Goal: Task Accomplishment & Management: Complete application form

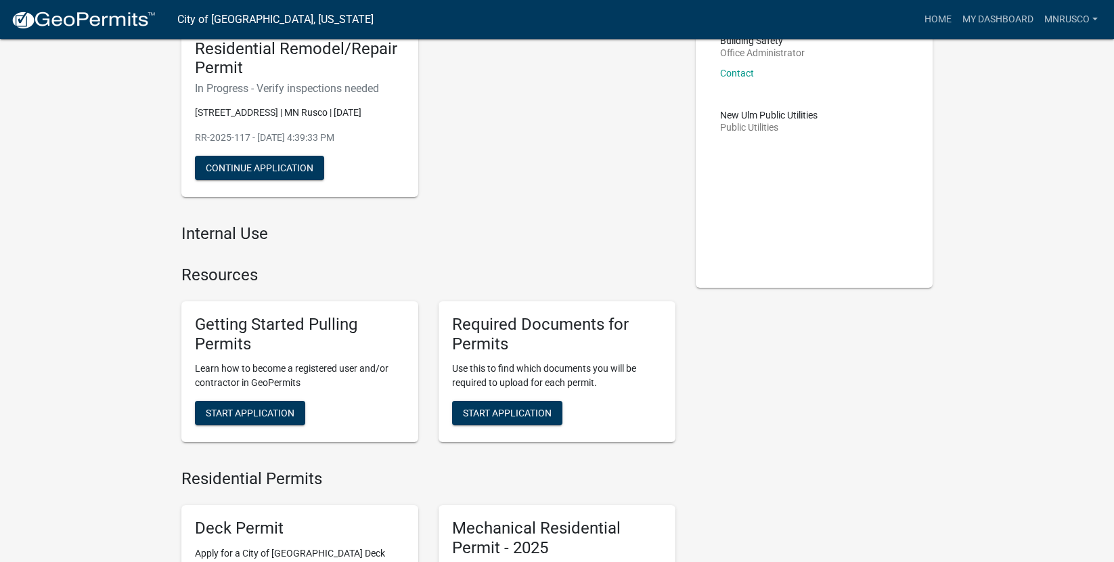
scroll to position [135, 0]
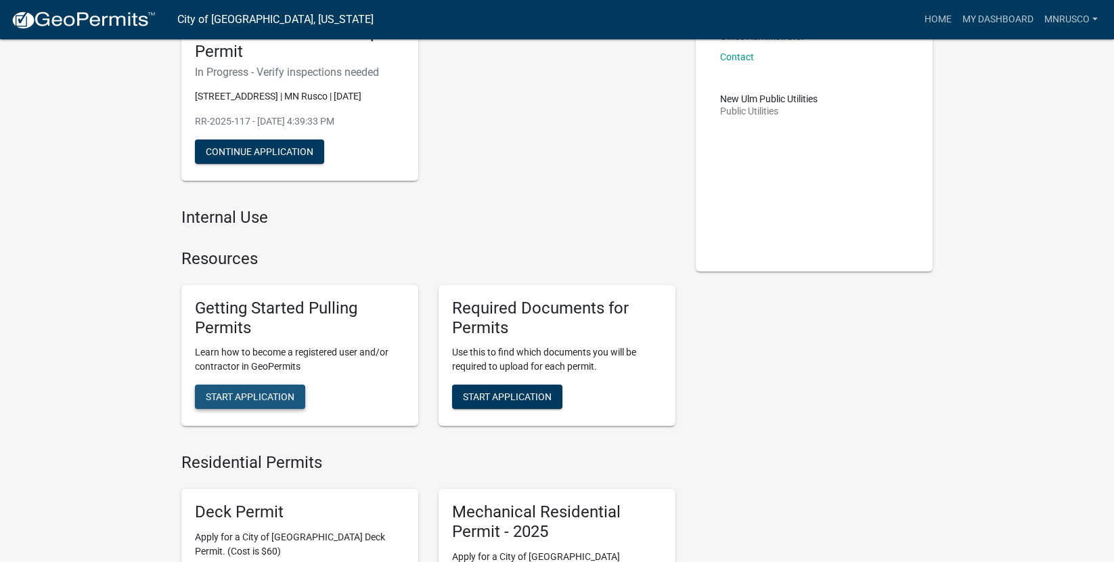
click at [235, 392] on span "Start Application" at bounding box center [250, 396] width 89 height 11
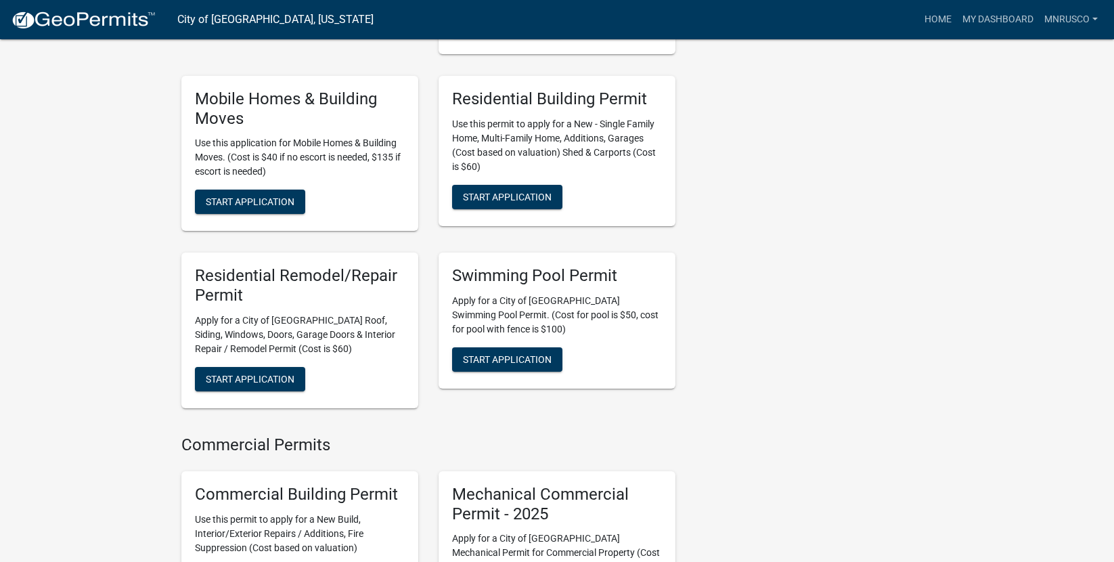
scroll to position [744, 0]
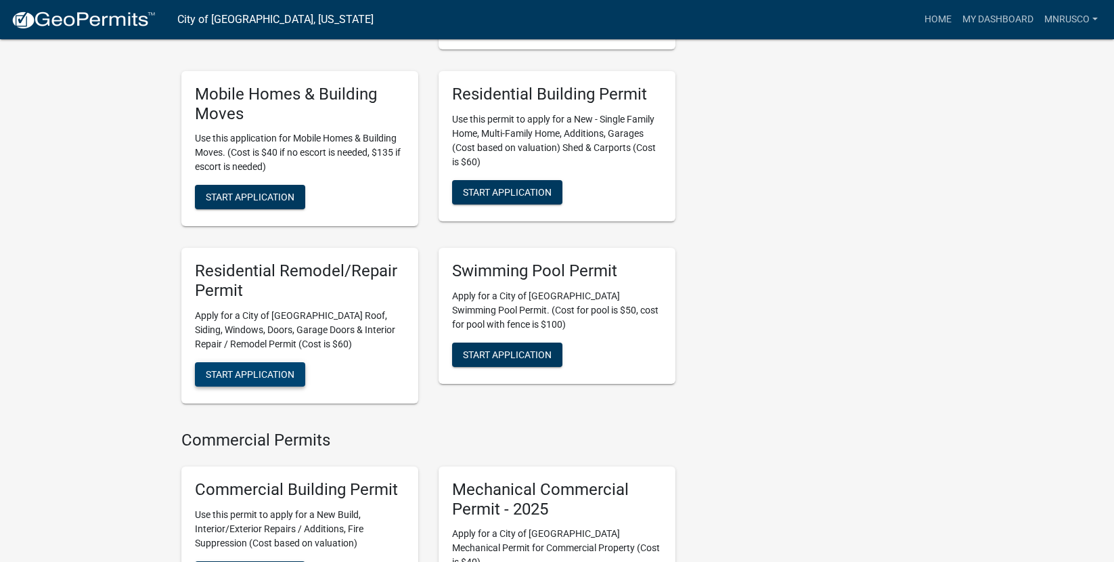
click at [246, 369] on span "Start Application" at bounding box center [250, 374] width 89 height 11
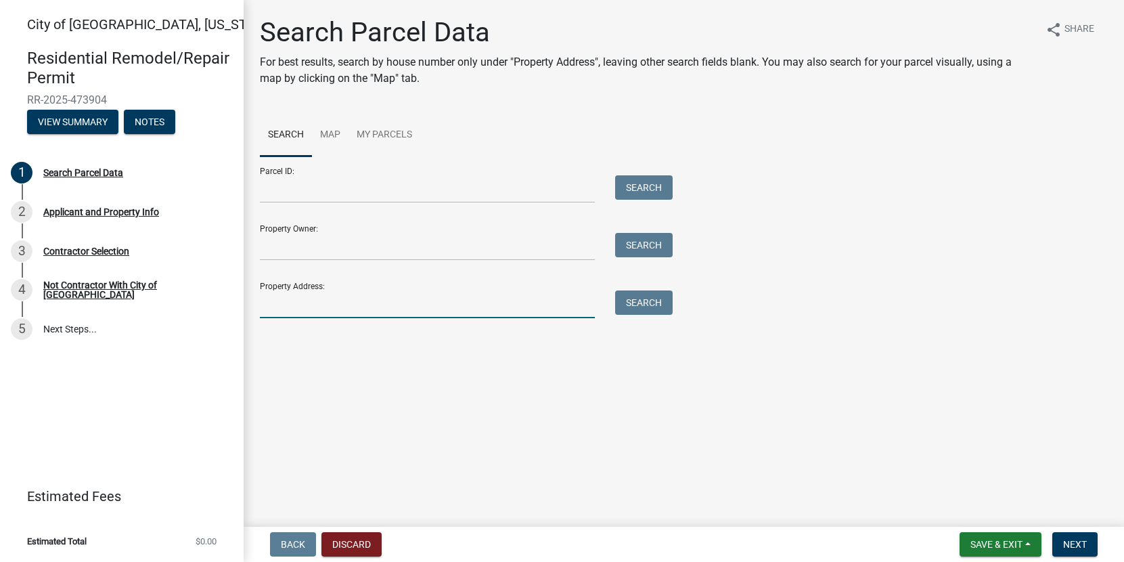
click at [300, 304] on input "Property Address:" at bounding box center [427, 304] width 335 height 28
type input "[STREET_ADDRESS]"
click at [630, 302] on button "Search" at bounding box center [644, 302] width 58 height 24
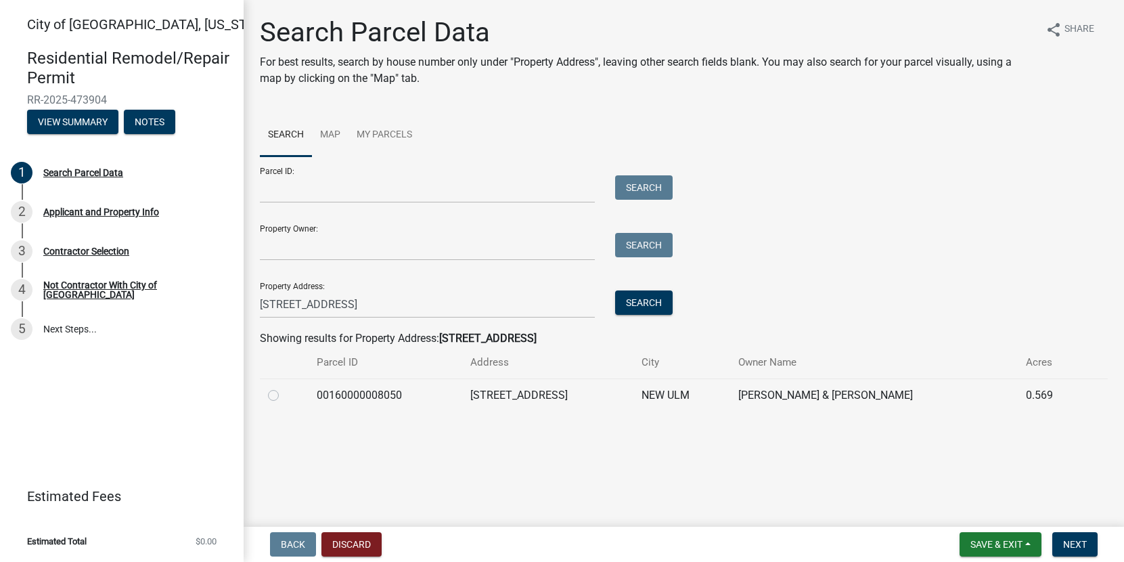
click at [284, 387] on label at bounding box center [284, 387] width 0 height 0
click at [284, 394] on input "radio" at bounding box center [288, 391] width 9 height 9
radio input "true"
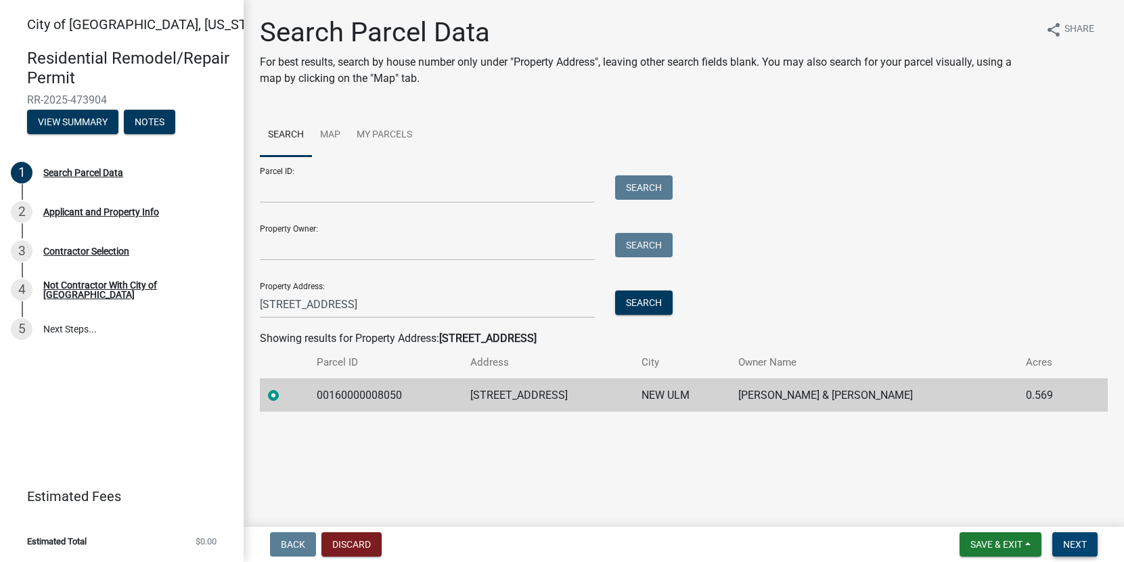
click at [1077, 544] on span "Next" at bounding box center [1075, 544] width 24 height 11
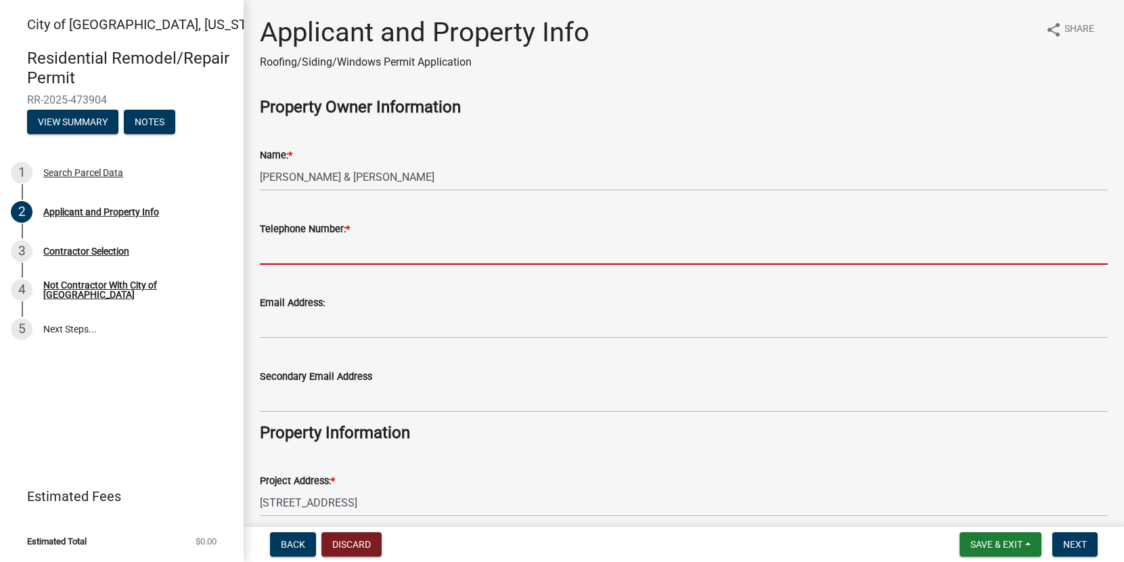
click at [286, 250] on input "Telephone Number: *" at bounding box center [684, 251] width 848 height 28
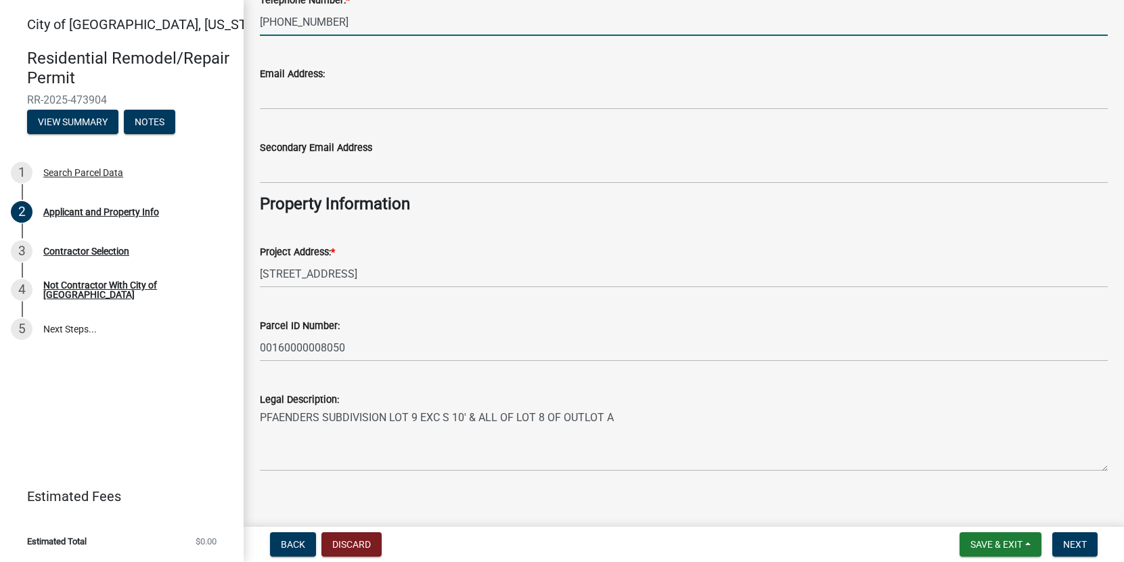
scroll to position [242, 0]
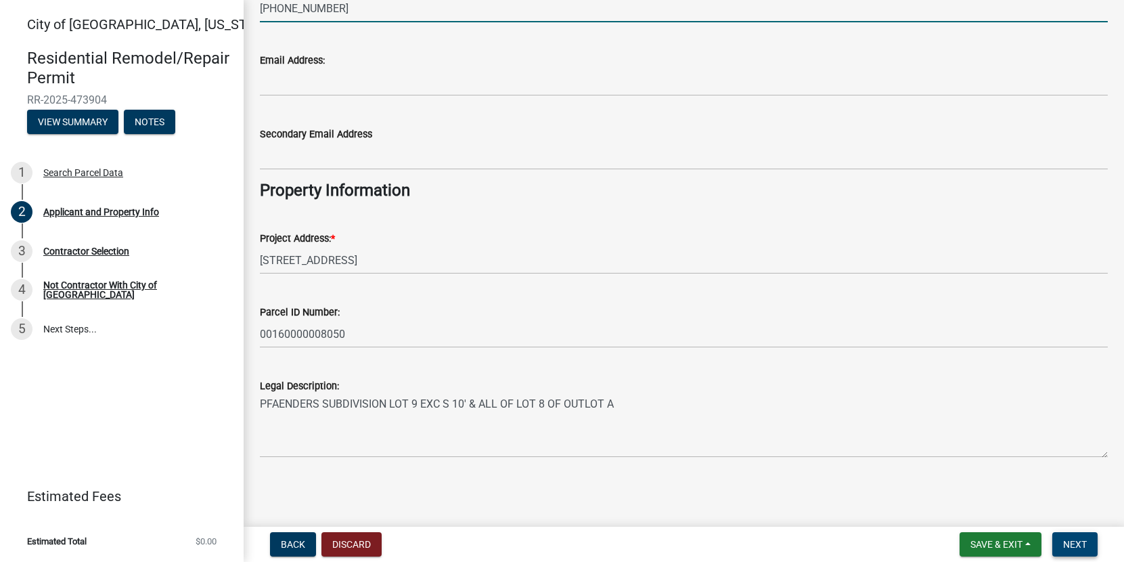
type input "[PHONE_NUMBER]"
click at [1071, 545] on span "Next" at bounding box center [1075, 544] width 24 height 11
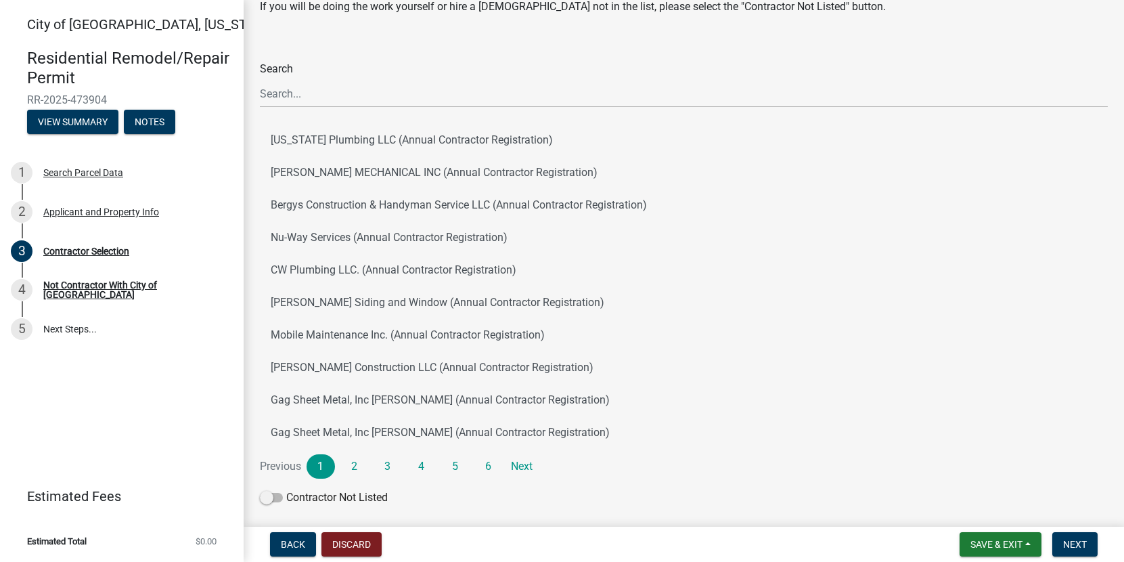
scroll to position [0, 0]
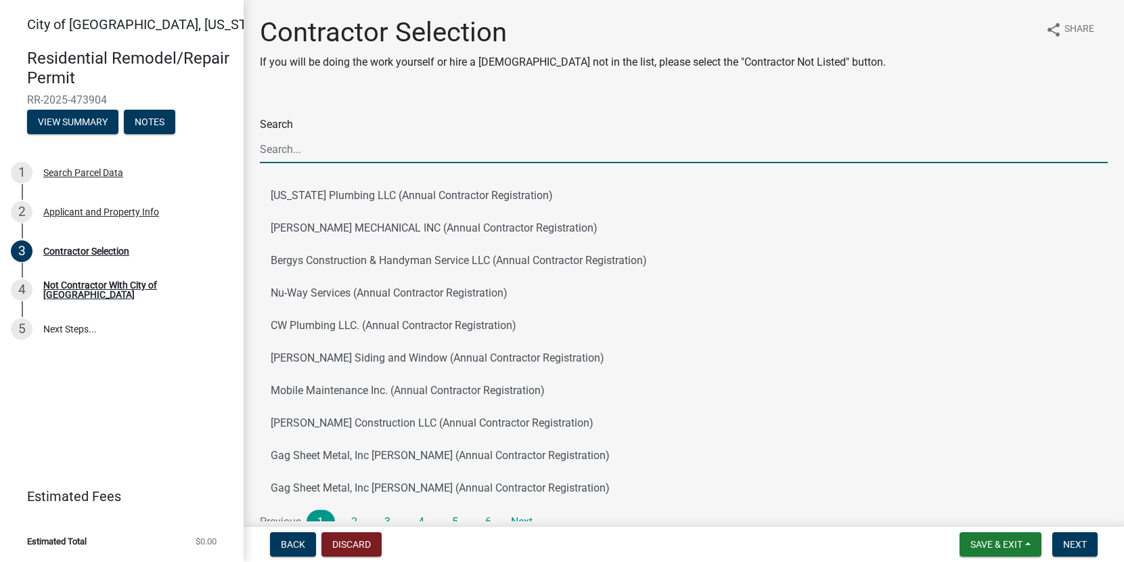
click at [277, 145] on input "Search" at bounding box center [684, 149] width 848 height 28
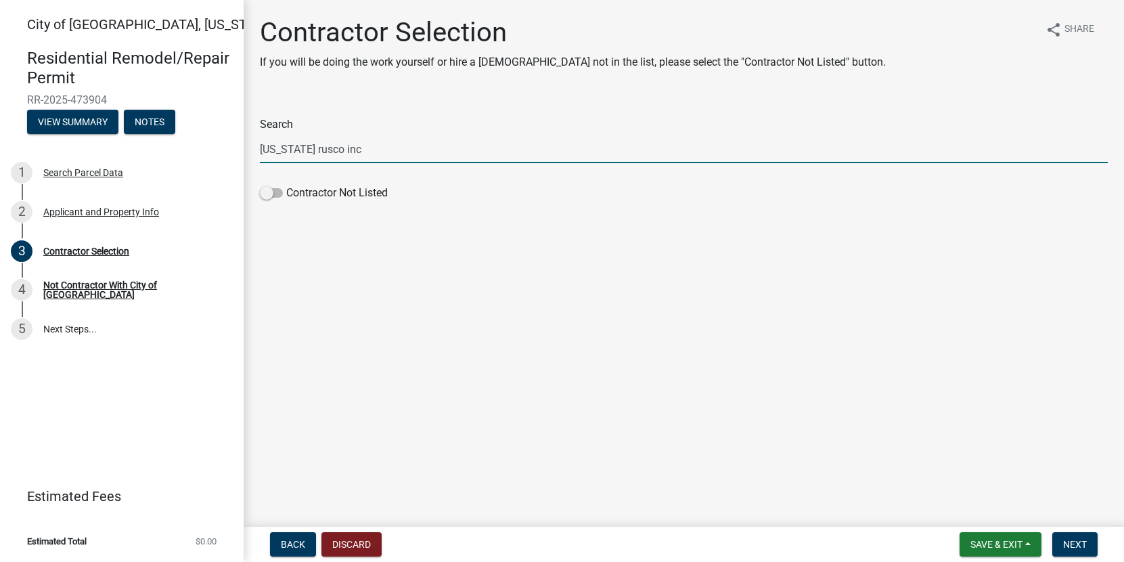
click at [367, 152] on input "[US_STATE] rusco inc" at bounding box center [684, 149] width 848 height 28
drag, startPoint x: 359, startPoint y: 150, endPoint x: 127, endPoint y: 145, distance: 231.5
click at [127, 145] on div "City of [GEOGRAPHIC_DATA], [US_STATE] Residential Remodel/Repair Permit RR-2025…" at bounding box center [562, 281] width 1124 height 562
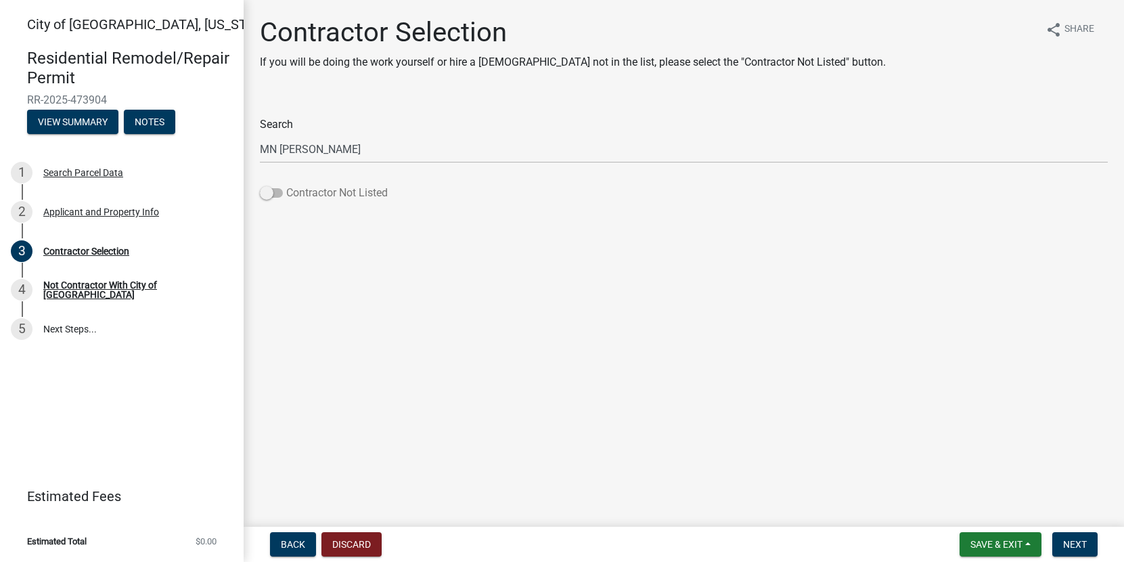
click at [269, 198] on span at bounding box center [271, 192] width 23 height 9
click at [286, 185] on input "Contractor Not Listed" at bounding box center [286, 185] width 0 height 0
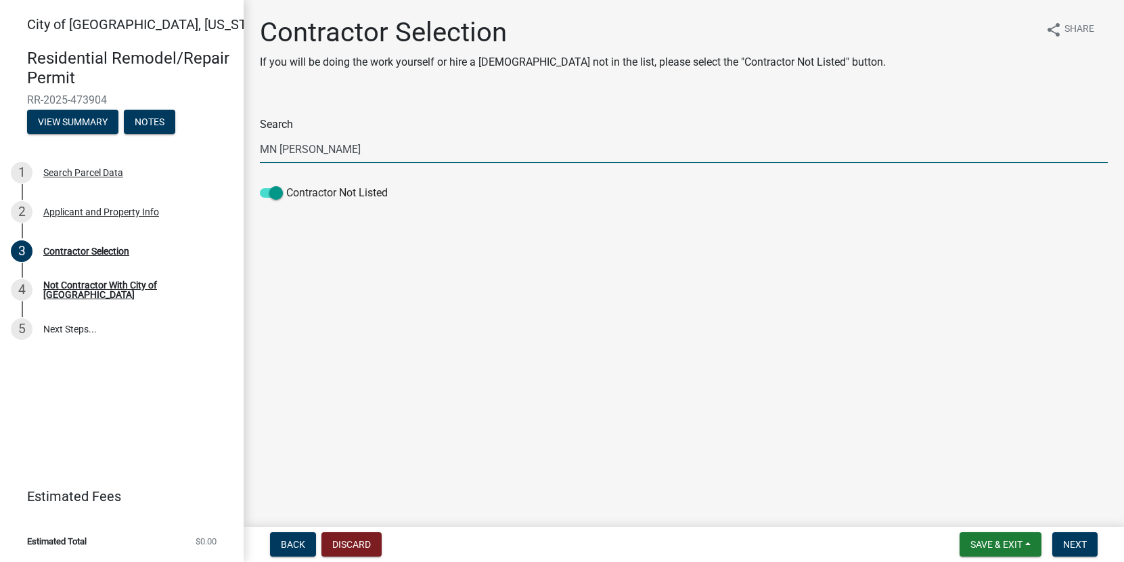
click at [328, 146] on input "MN [PERSON_NAME]" at bounding box center [684, 149] width 848 height 28
click at [273, 149] on input "MN [PERSON_NAME]" at bounding box center [684, 149] width 848 height 28
type input "[US_STATE] Rusco"
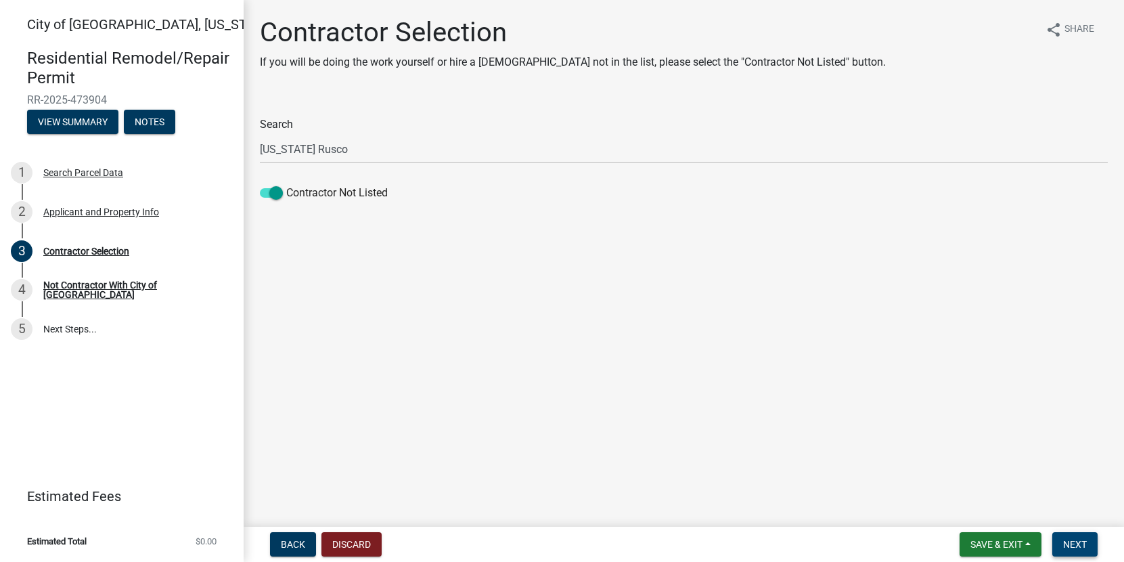
click at [1063, 547] on span "Next" at bounding box center [1075, 544] width 24 height 11
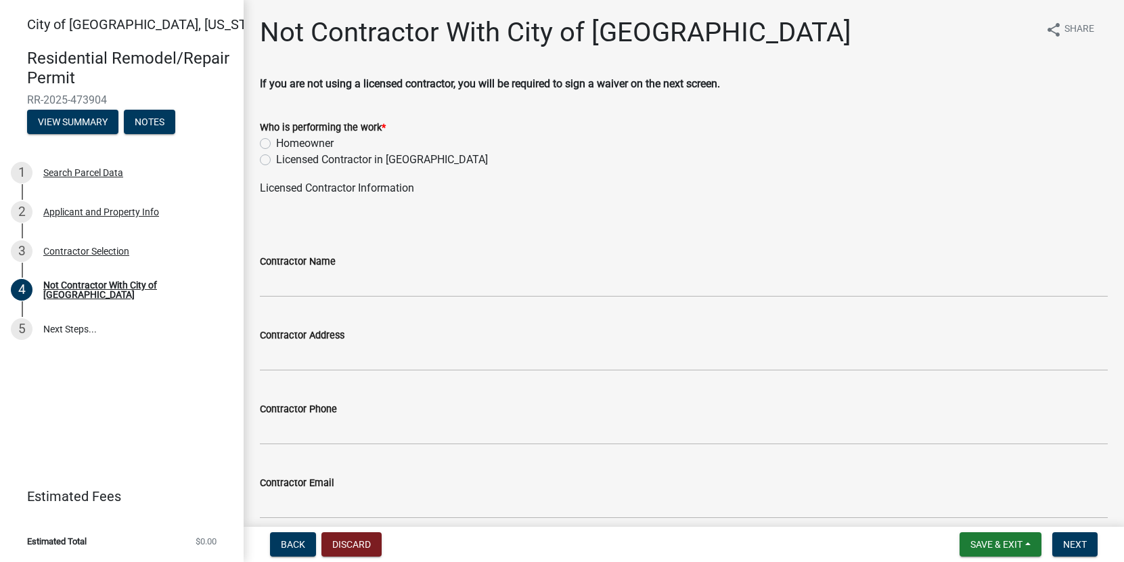
click at [274, 158] on div "Licensed Contractor in [GEOGRAPHIC_DATA]" at bounding box center [684, 160] width 848 height 16
click at [276, 163] on label "Licensed Contractor in [GEOGRAPHIC_DATA]" at bounding box center [382, 160] width 212 height 16
click at [276, 160] on input "Licensed Contractor in [GEOGRAPHIC_DATA]" at bounding box center [280, 156] width 9 height 9
radio input "true"
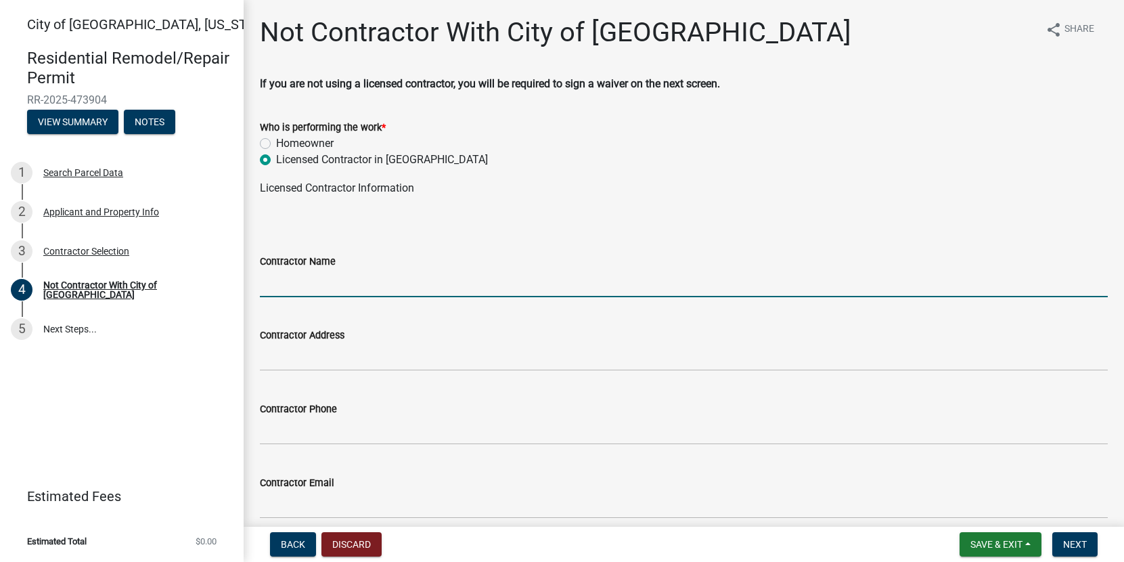
click at [312, 291] on input "Contractor Name" at bounding box center [684, 283] width 848 height 28
type input "MN [PERSON_NAME]"
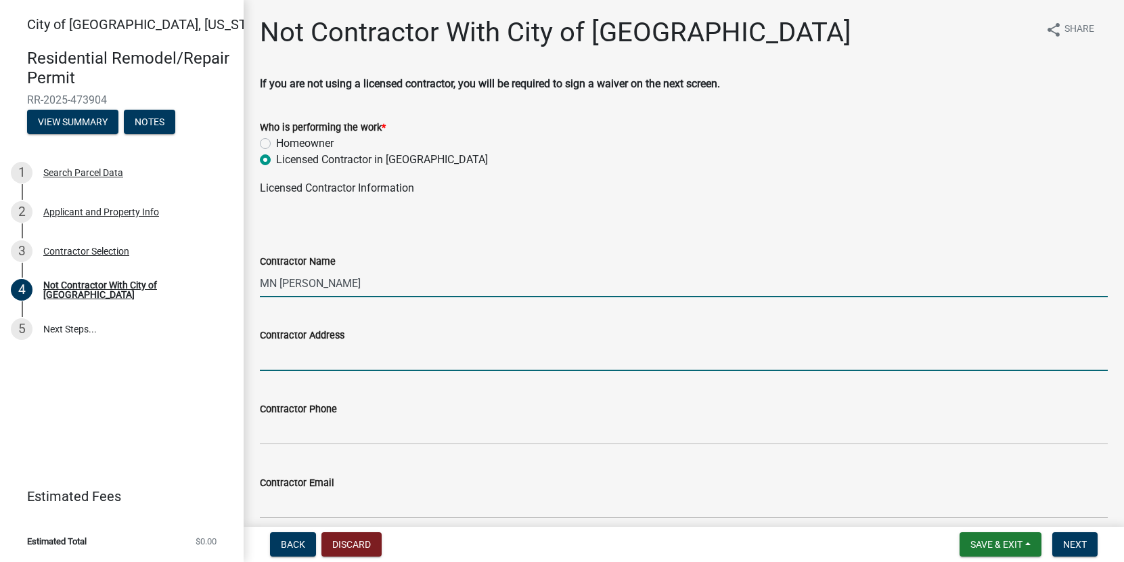
type input "[STREET_ADDRESS]"
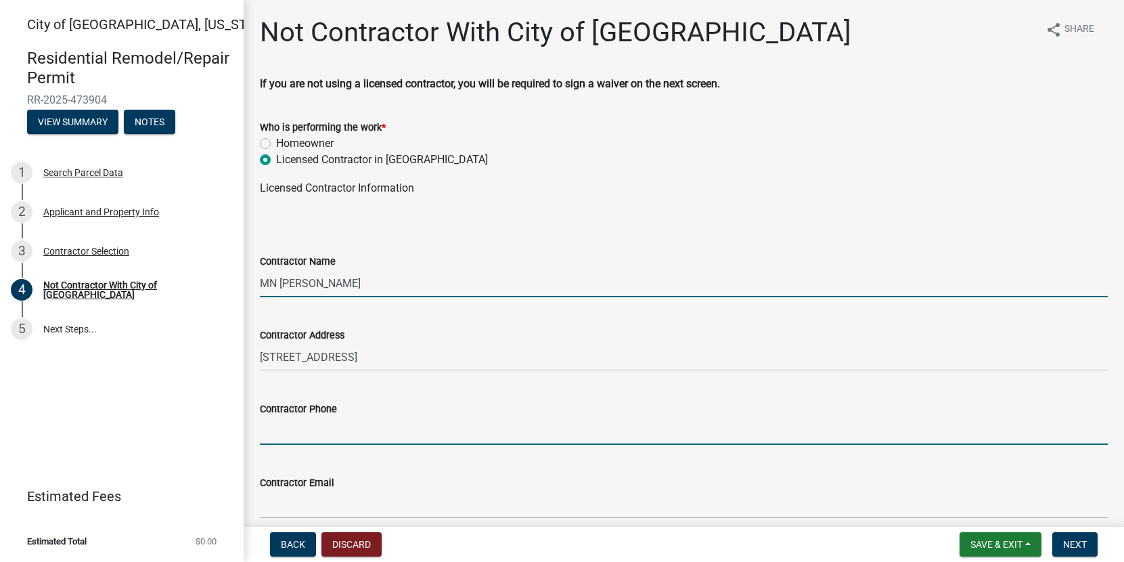
type input "9529359669"
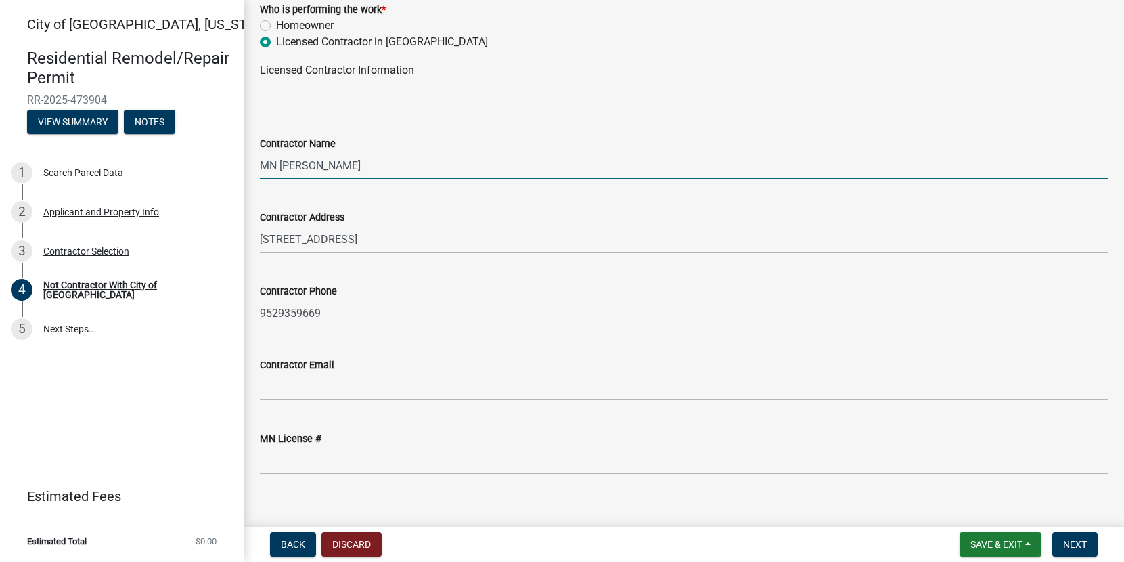
scroll to position [135, 0]
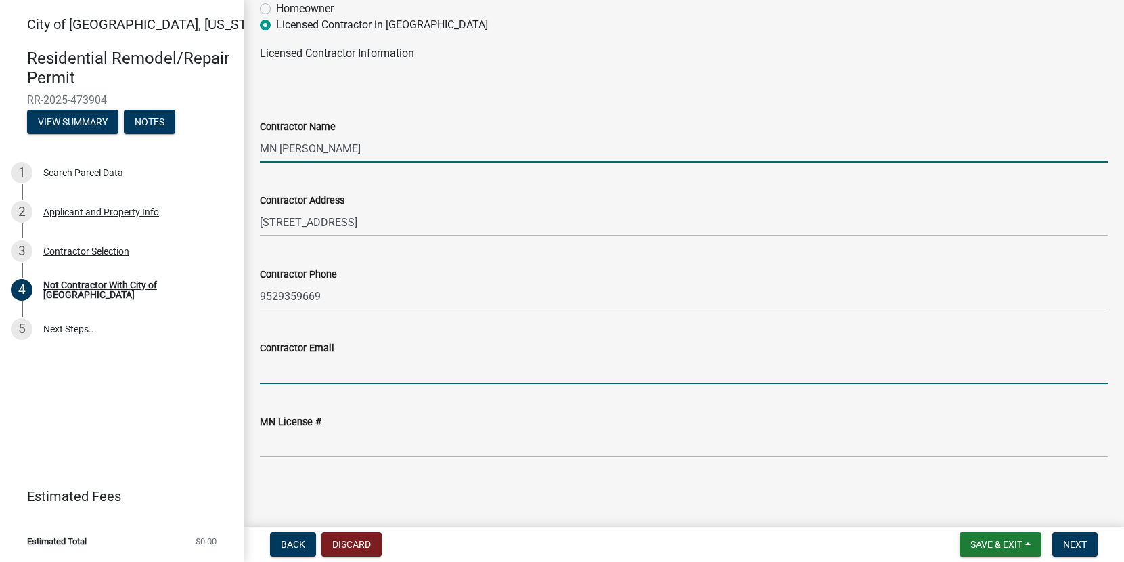
click at [270, 365] on input "Contractor Email" at bounding box center [684, 370] width 848 height 28
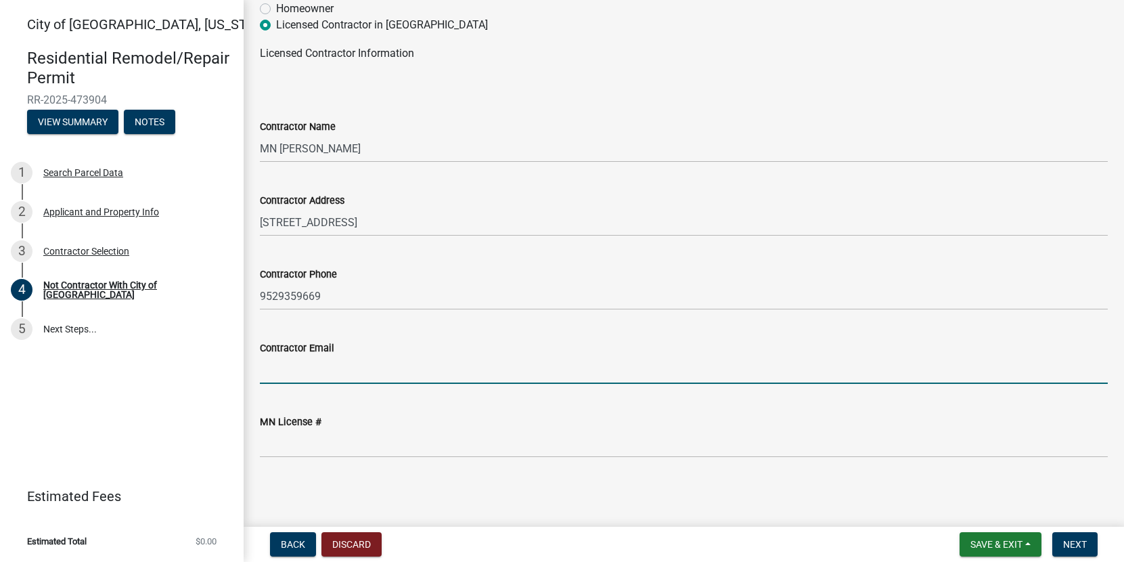
type input "[PERSON_NAME][EMAIL_ADDRESS][DOMAIN_NAME]"
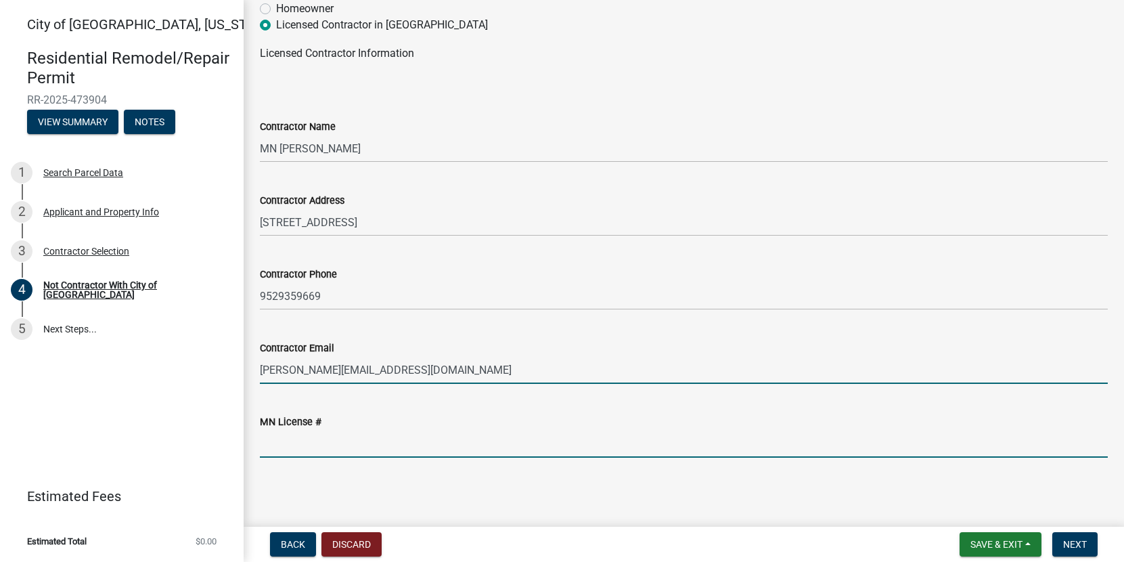
click at [288, 442] on input "MN License #" at bounding box center [684, 444] width 848 height 28
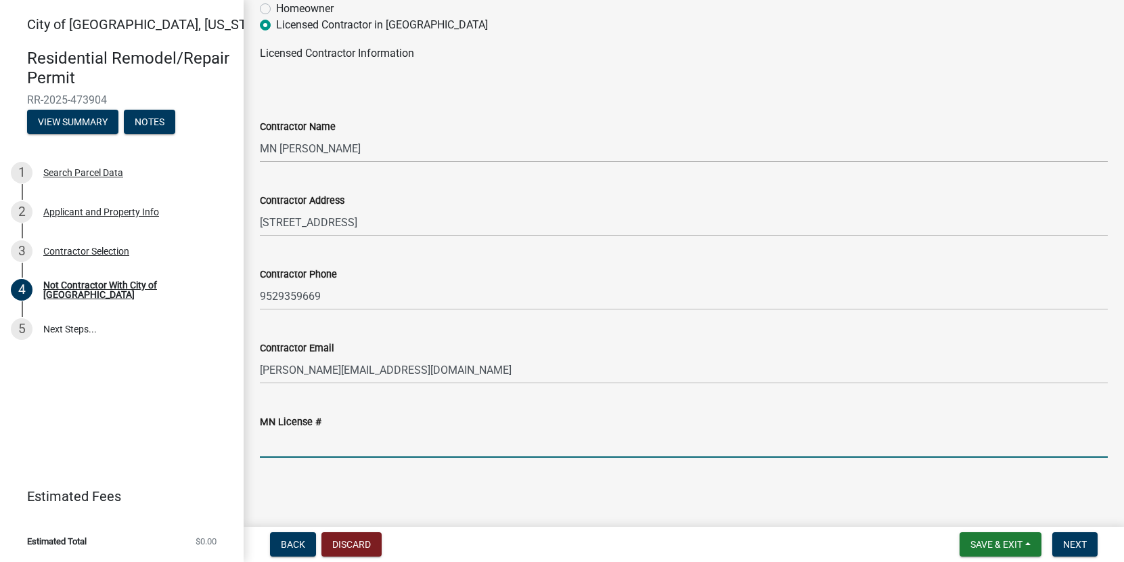
type input "CR805613"
click at [1061, 539] on button "Next" at bounding box center [1074, 544] width 45 height 24
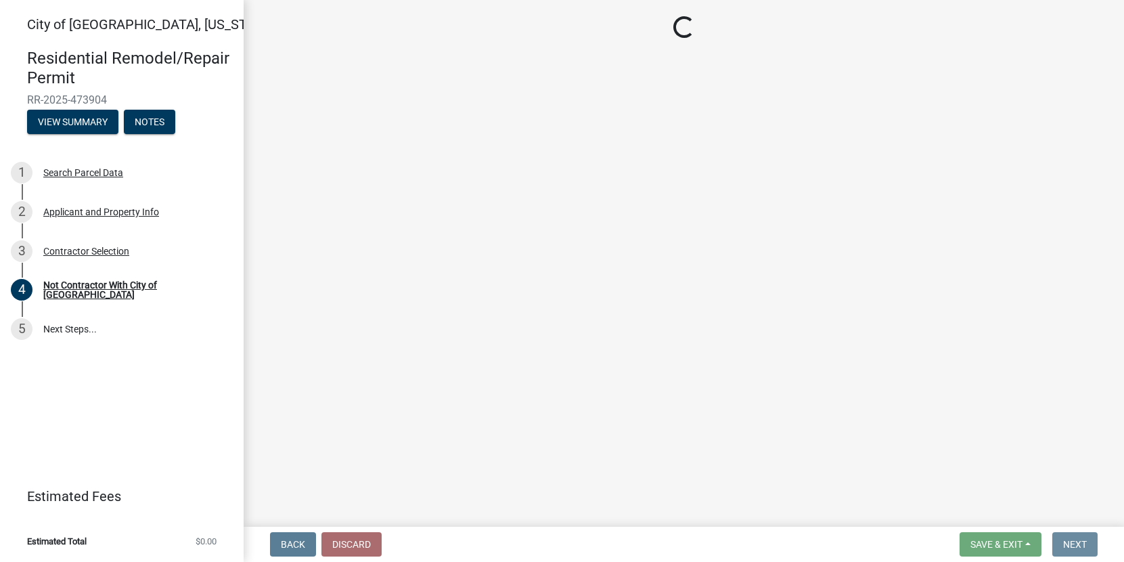
scroll to position [0, 0]
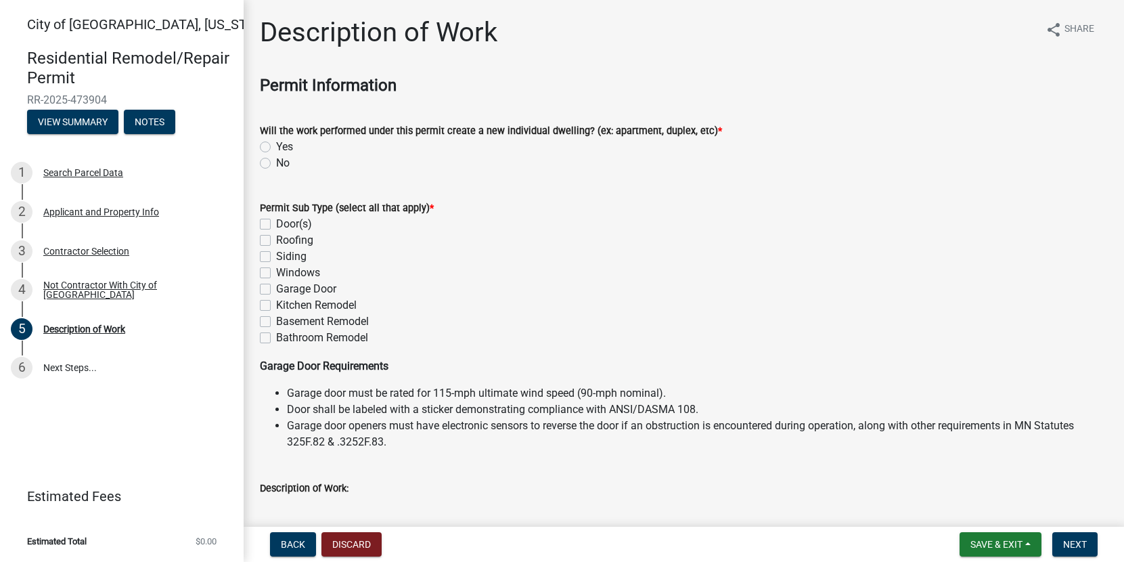
click at [276, 164] on label "No" at bounding box center [283, 163] width 14 height 16
click at [276, 164] on input "No" at bounding box center [280, 159] width 9 height 9
radio input "true"
click at [276, 271] on label "Windows" at bounding box center [298, 273] width 44 height 16
click at [276, 271] on input "Windows" at bounding box center [280, 269] width 9 height 9
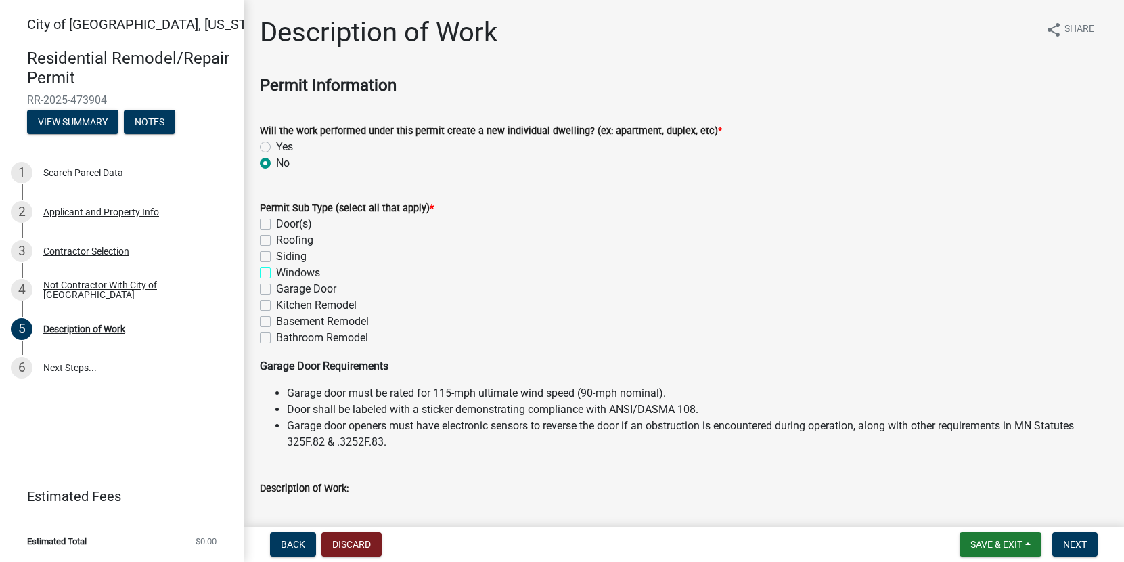
checkbox input "true"
checkbox input "false"
checkbox input "true"
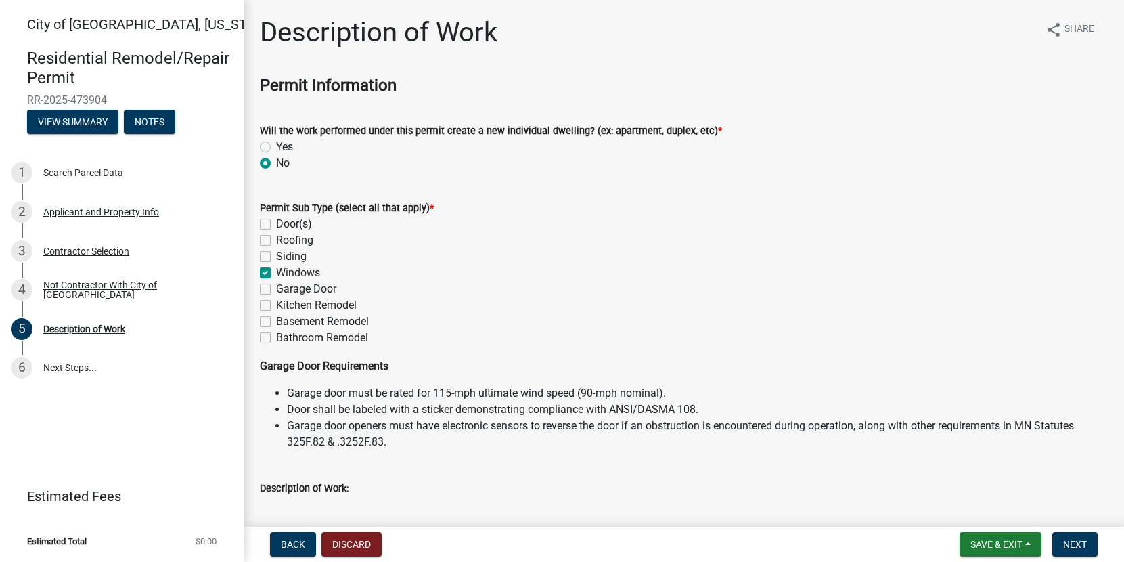
checkbox input "false"
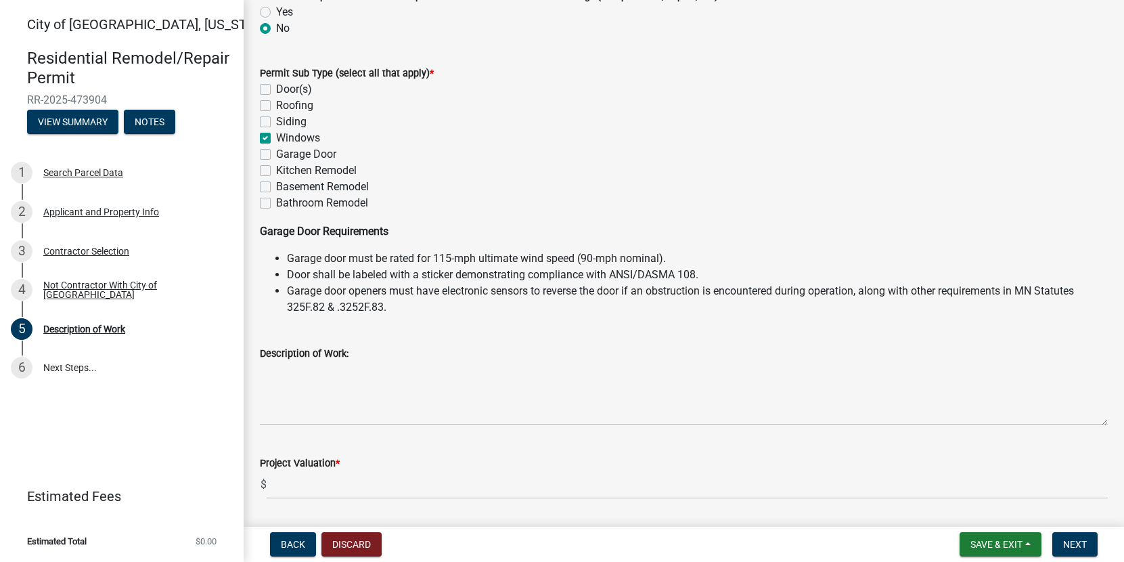
scroll to position [338, 0]
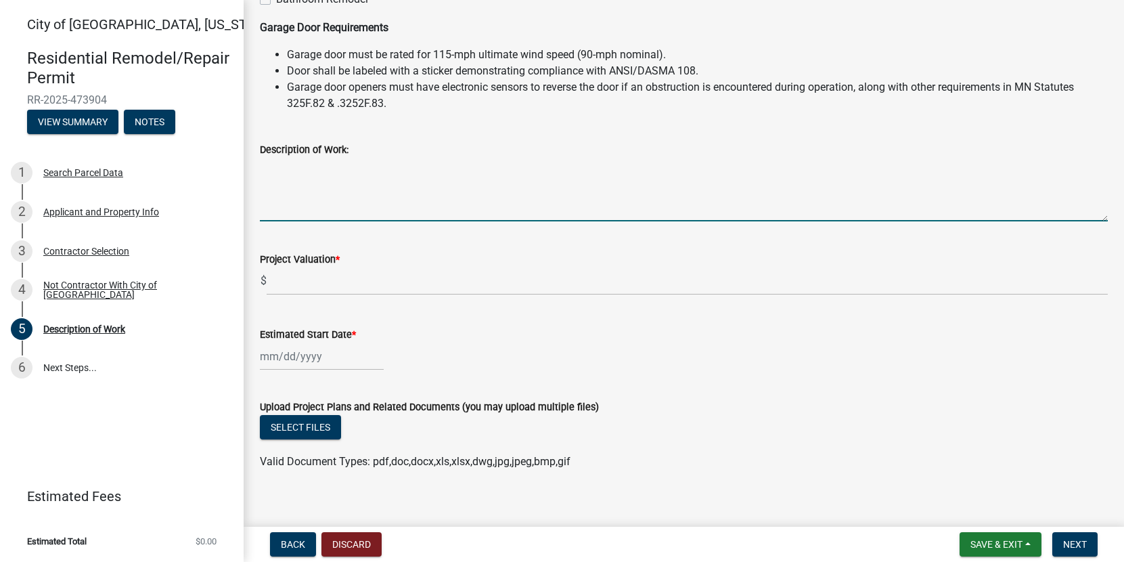
click at [298, 219] on textarea "Description of Work:" at bounding box center [684, 190] width 848 height 64
click at [291, 169] on textarea "Repalcing four windows in existing openings." at bounding box center [684, 190] width 848 height 64
click at [520, 184] on textarea "Replacing four windows in existing openings." at bounding box center [684, 190] width 848 height 64
type textarea "Replacing four windows in existing openings."
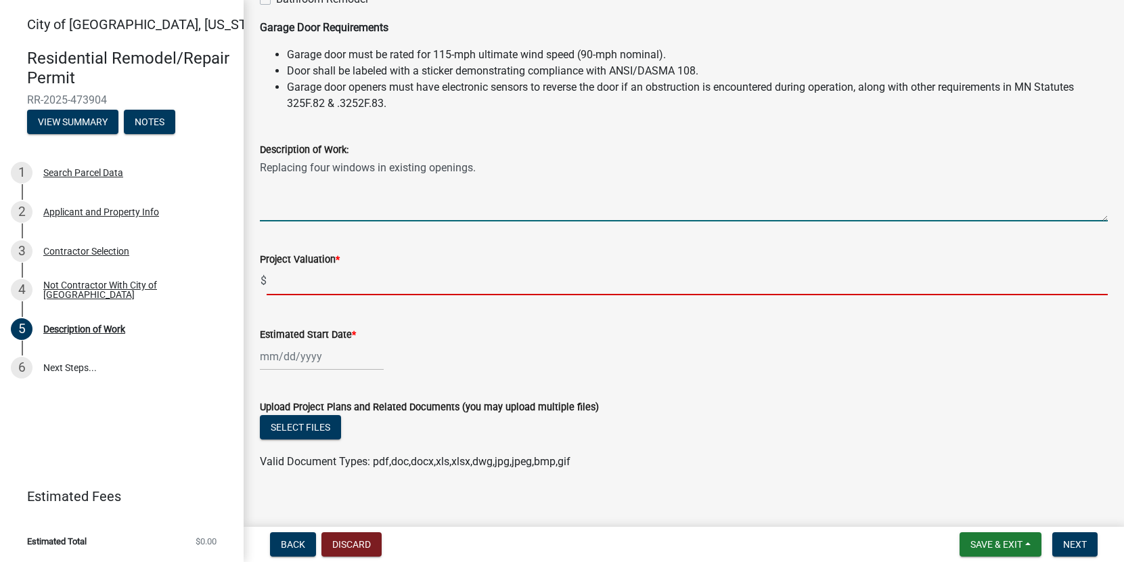
click at [292, 287] on input "text" at bounding box center [687, 281] width 841 height 28
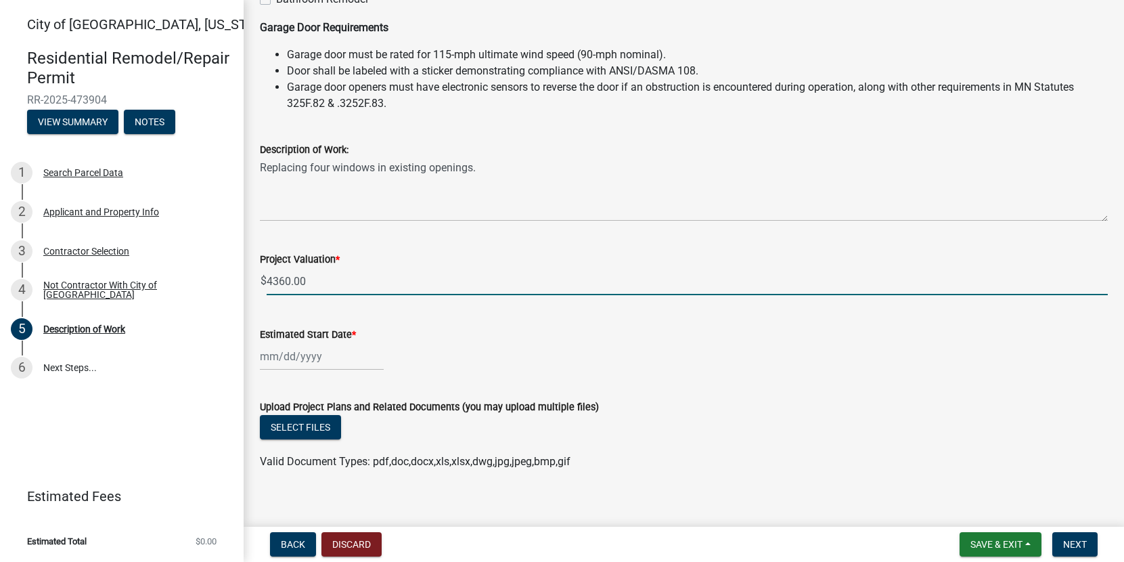
type input "4360"
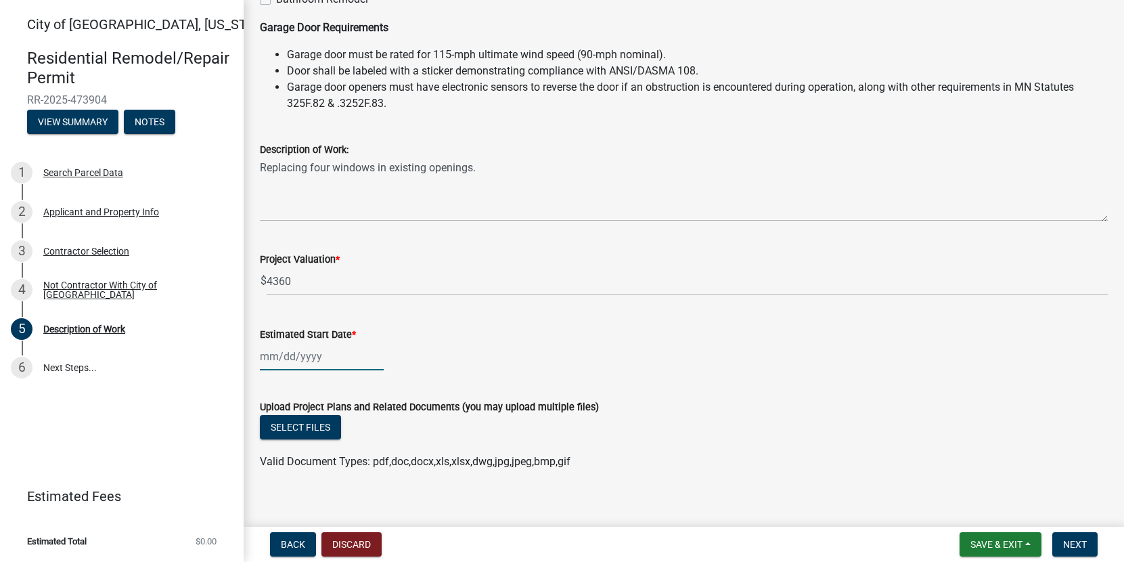
click at [266, 357] on div at bounding box center [322, 356] width 124 height 28
select select "9"
select select "2025"
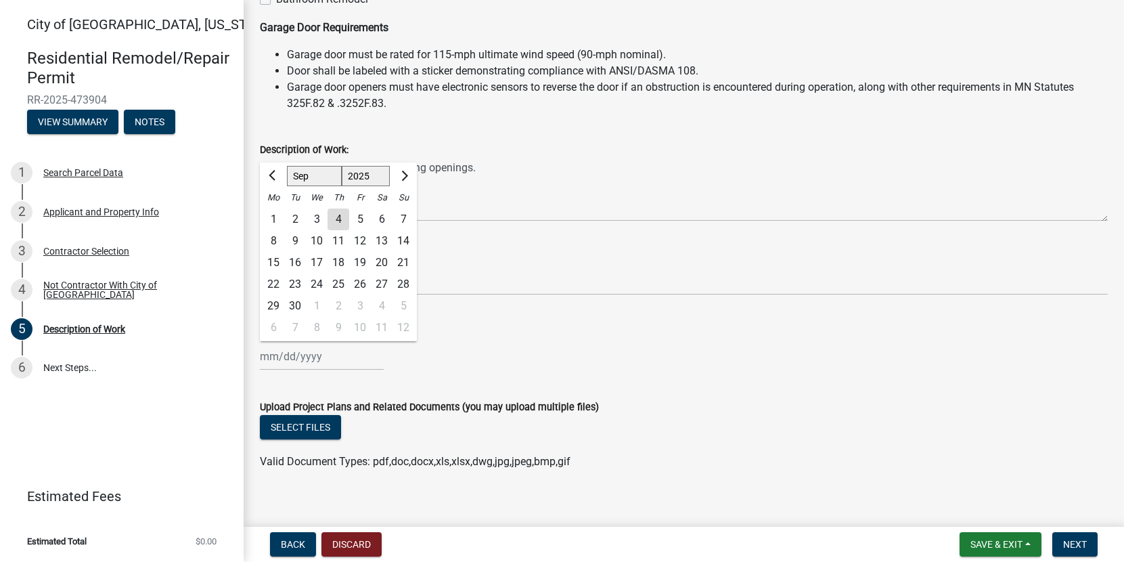
click at [303, 307] on div "30" at bounding box center [295, 306] width 22 height 22
type input "[DATE]"
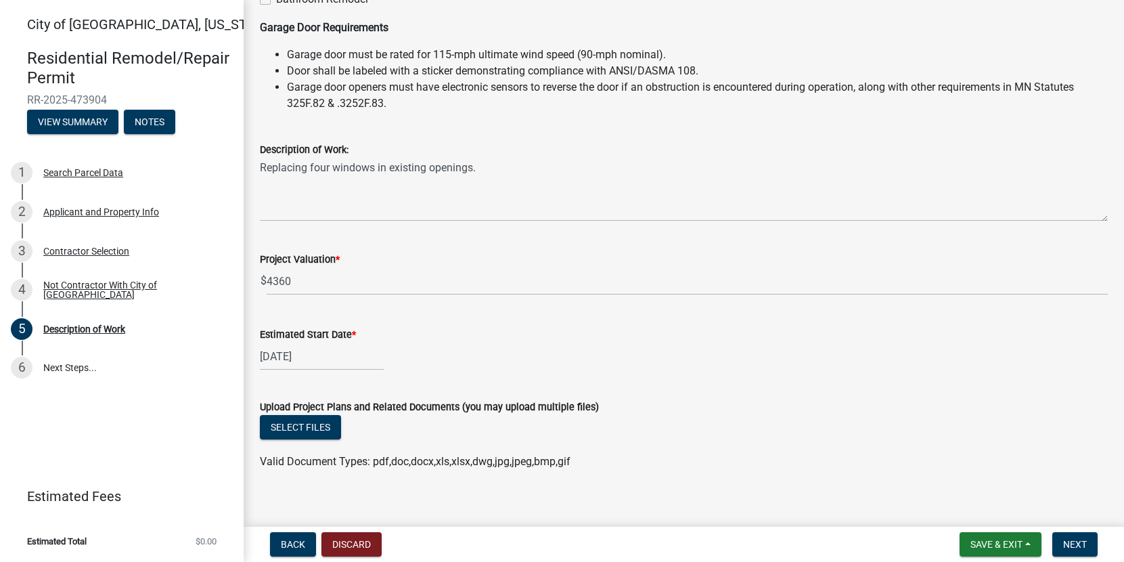
scroll to position [352, 0]
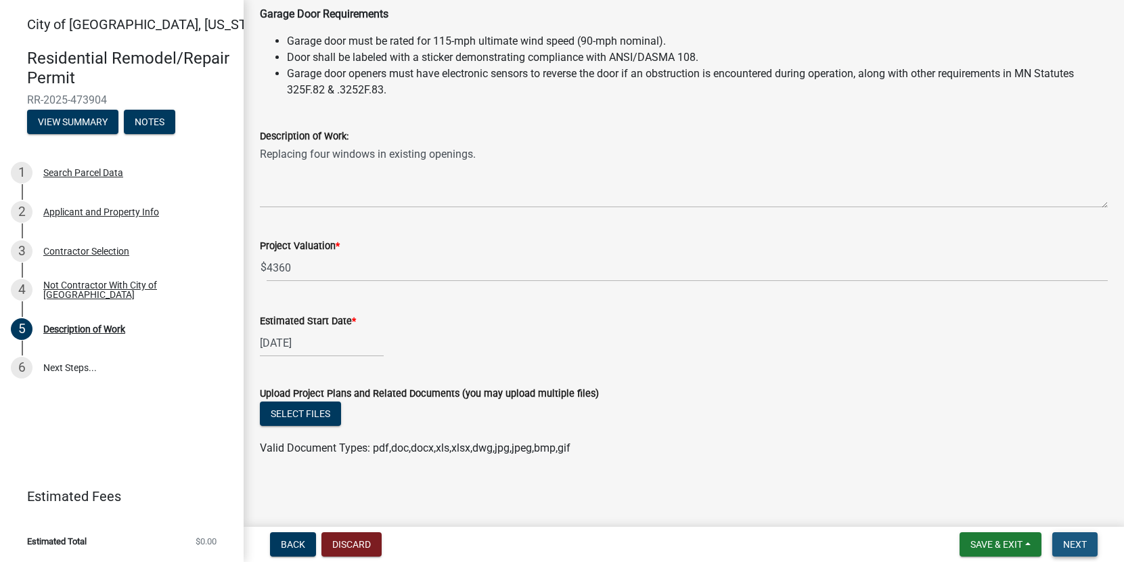
click at [1086, 541] on span "Next" at bounding box center [1075, 544] width 24 height 11
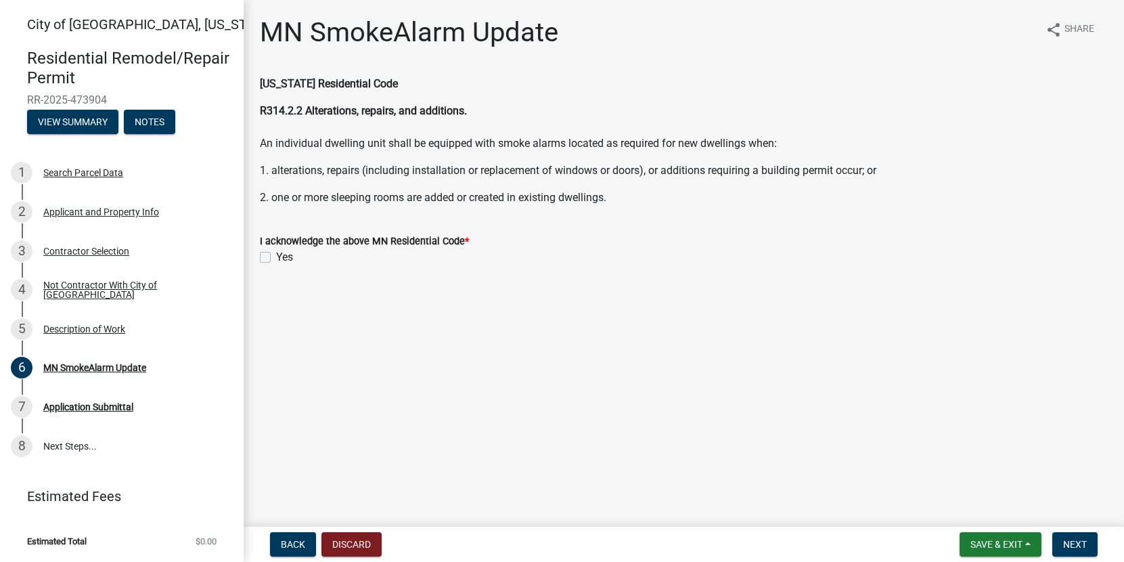
click at [276, 260] on label "Yes" at bounding box center [284, 257] width 17 height 16
click at [276, 258] on input "Yes" at bounding box center [280, 253] width 9 height 9
checkbox input "true"
click at [1083, 541] on span "Next" at bounding box center [1075, 544] width 24 height 11
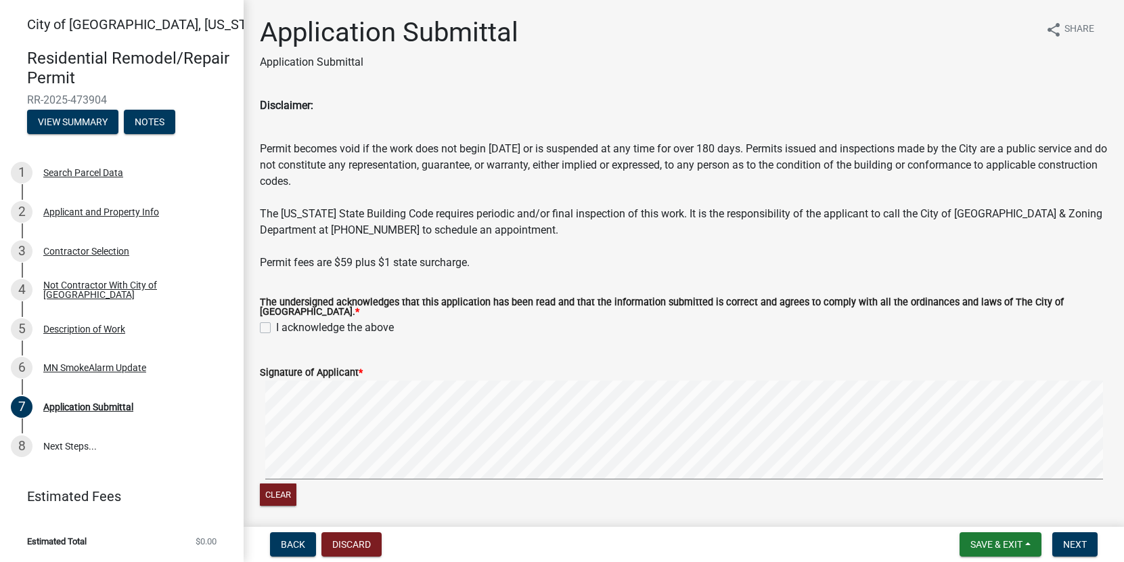
click at [276, 322] on label "I acknowledge the above" at bounding box center [335, 327] width 118 height 16
click at [276, 322] on input "I acknowledge the above" at bounding box center [280, 323] width 9 height 9
checkbox input "true"
click at [302, 510] on wm-data-entity-input "Signature of Applicant * Clear" at bounding box center [684, 434] width 848 height 173
click at [282, 491] on button "Clear" at bounding box center [278, 494] width 37 height 22
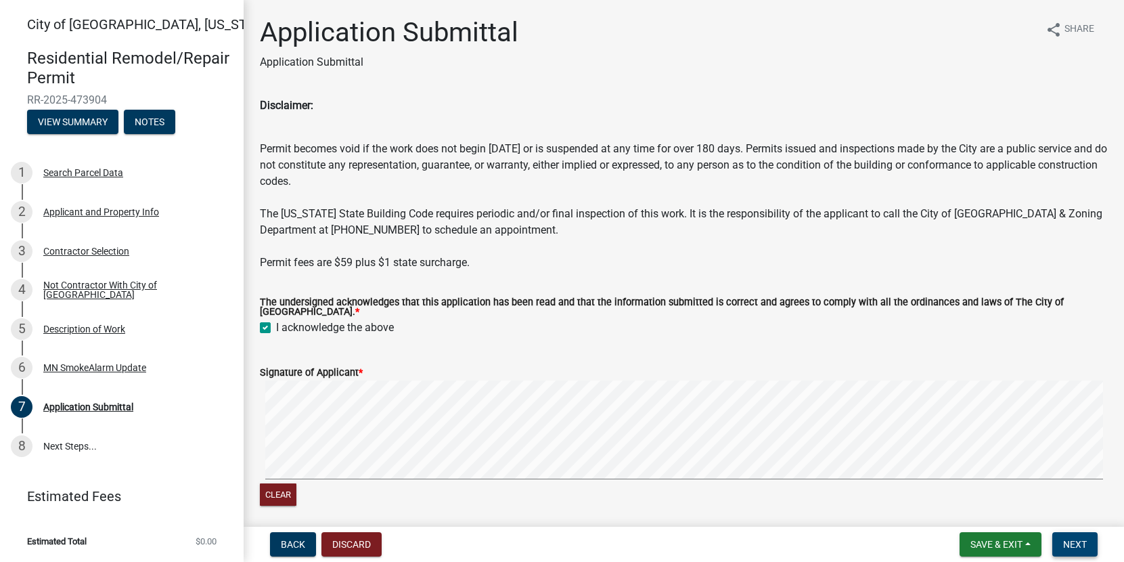
click at [1087, 537] on button "Next" at bounding box center [1074, 544] width 45 height 24
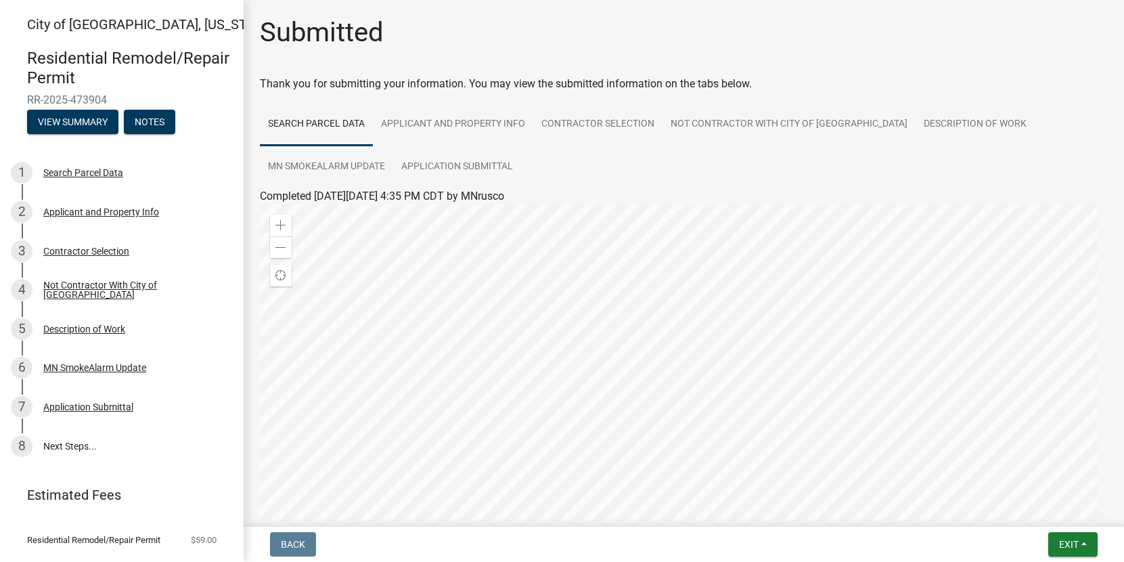
drag, startPoint x: 109, startPoint y: 98, endPoint x: 28, endPoint y: 97, distance: 80.5
click at [28, 97] on span "RR-2025-473904" at bounding box center [121, 99] width 189 height 13
copy span "RR-2025-473904"
